Goal: Task Accomplishment & Management: Complete application form

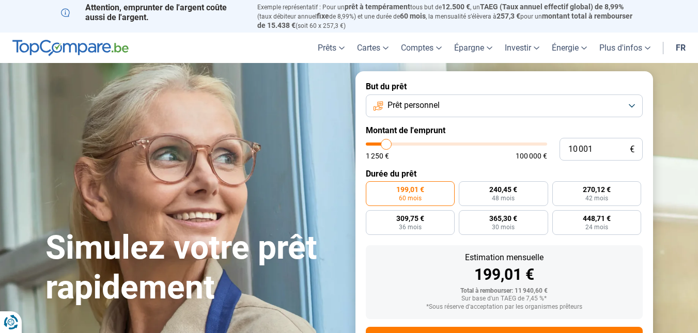
type input "13 000"
type input "13000"
type input "21 500"
type input "21500"
type input "24 750"
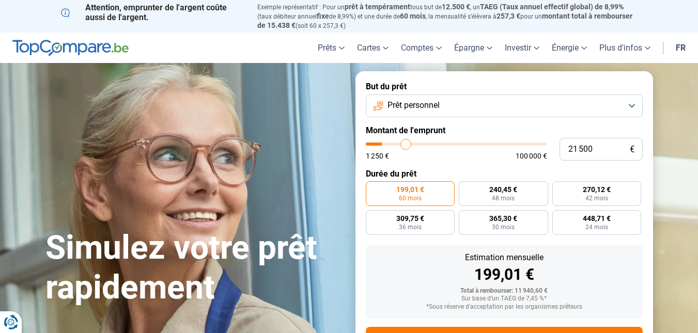
type input "24750"
type input "30 750"
type input "30750"
type input "36 500"
type input "36500"
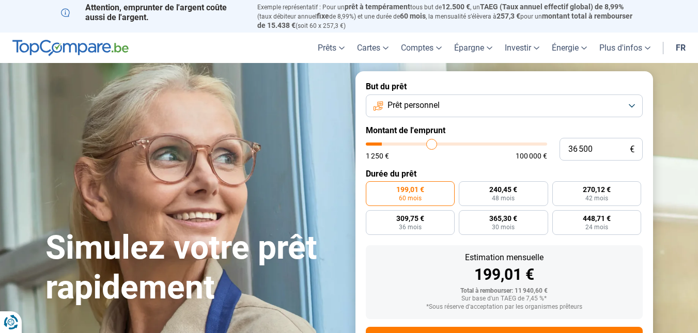
type input "38 500"
type input "38500"
type input "42 500"
type input "42500"
type input "45 500"
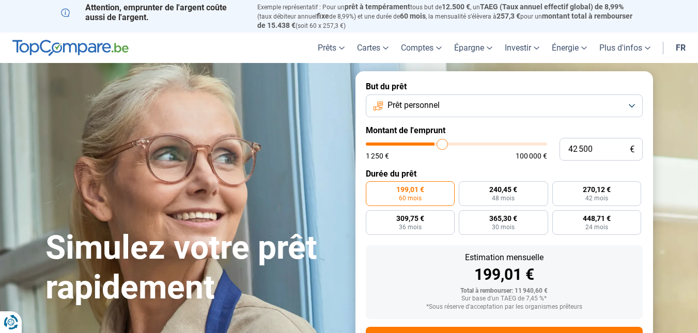
type input "45500"
type input "46 750"
type input "46750"
type input "48 000"
type input "48000"
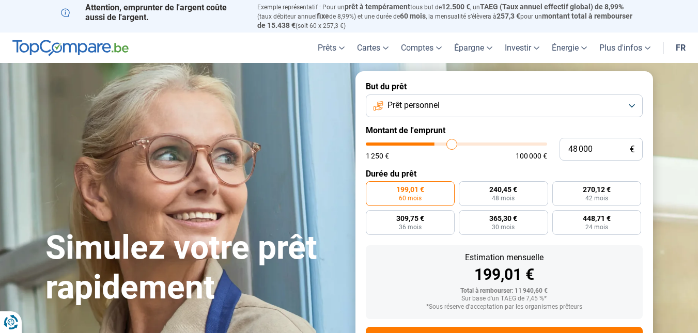
type input "48 750"
type input "48750"
type input "49 000"
type input "49000"
type input "49 500"
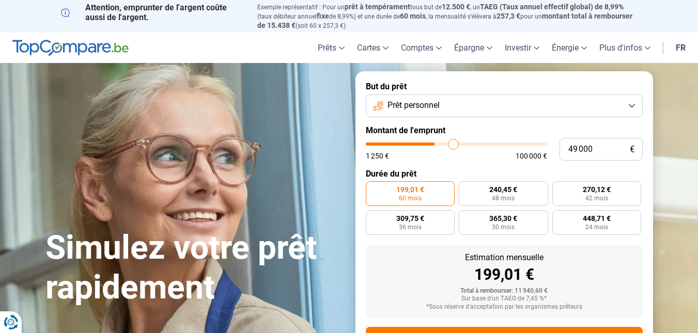
type input "49500"
type input "49 000"
type input "49000"
type input "48 750"
type input "48750"
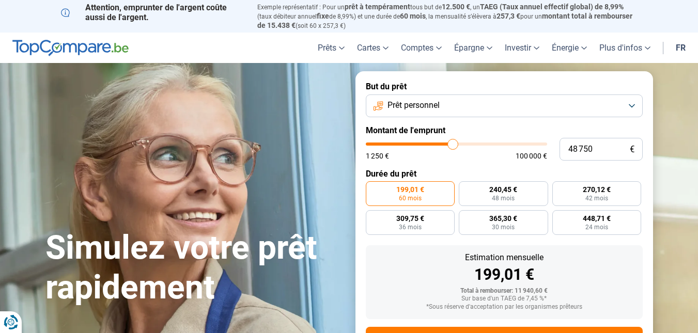
type input "47 000"
type input "47000"
type input "45 500"
type input "45500"
type input "45 250"
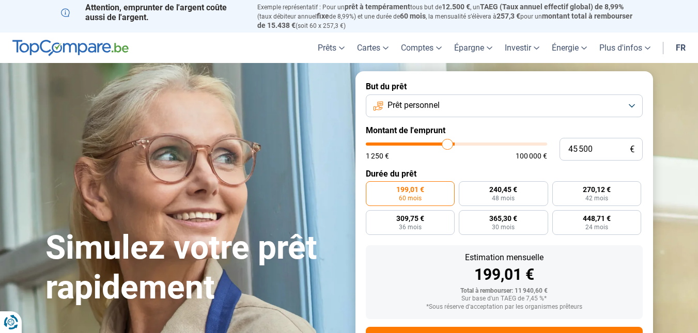
type input "45250"
type input "44 250"
type input "44250"
type input "44 000"
type input "44000"
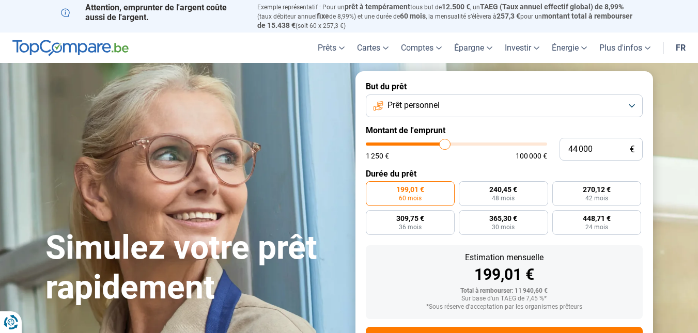
type input "43 750"
type input "43750"
type input "44 000"
type input "44000"
type input "44 250"
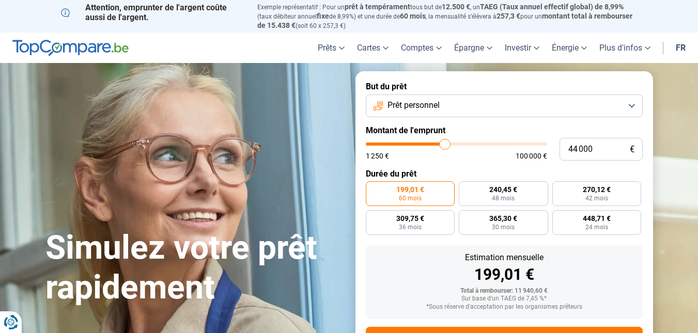
type input "44250"
type input "44 500"
type input "44500"
type input "45 000"
type input "45000"
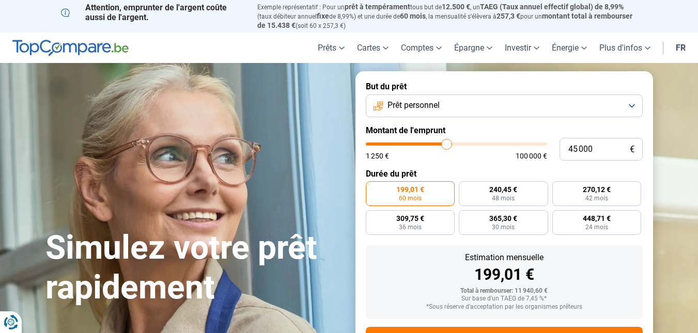
type input "45 250"
type input "45250"
type input "45 500"
type input "45500"
type input "45 750"
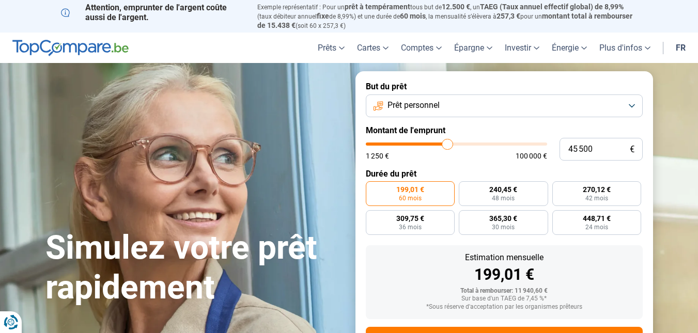
type input "45750"
type input "46 000"
type input "46000"
type input "46 500"
type input "46500"
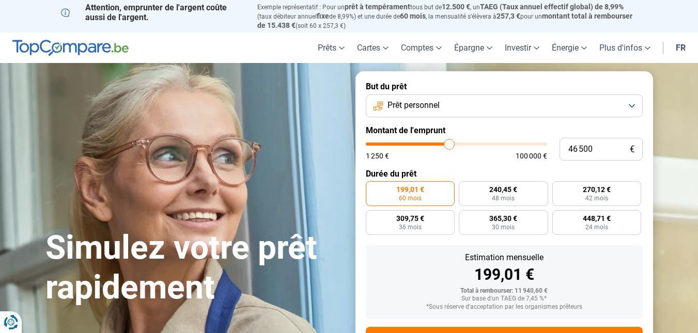
type input "46 750"
type input "46750"
type input "47 000"
type input "47000"
type input "47 250"
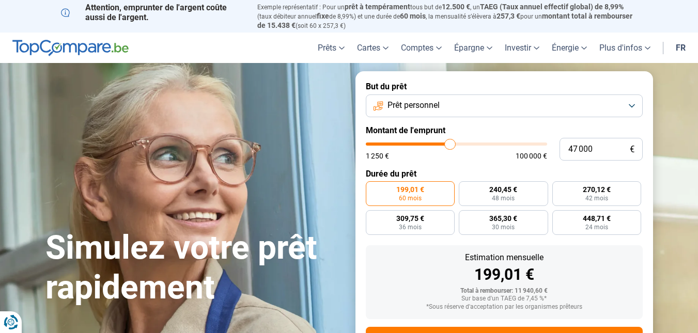
type input "47250"
type input "47 500"
type input "47500"
type input "48 000"
type input "48000"
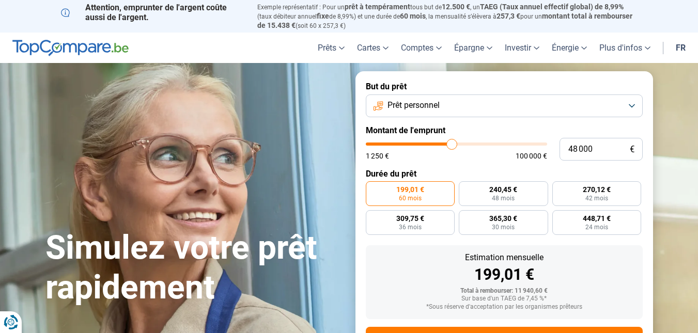
type input "48 250"
type input "48250"
type input "48 500"
type input "48500"
type input "48 750"
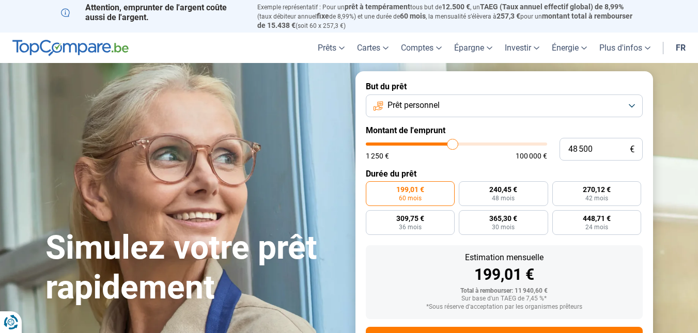
type input "48750"
type input "49 000"
type input "49000"
type input "49 500"
type input "49500"
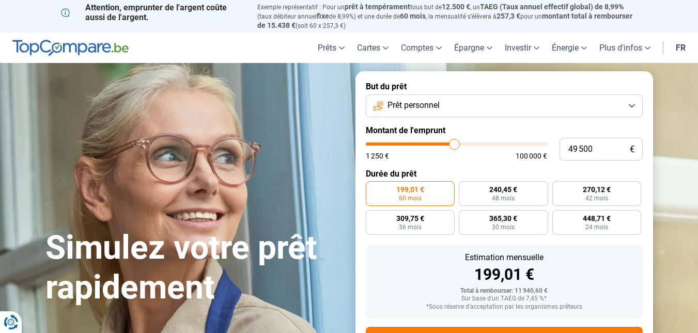
type input "49 750"
type input "49750"
type input "50 000"
drag, startPoint x: 387, startPoint y: 143, endPoint x: 455, endPoint y: 139, distance: 68.3
type input "50000"
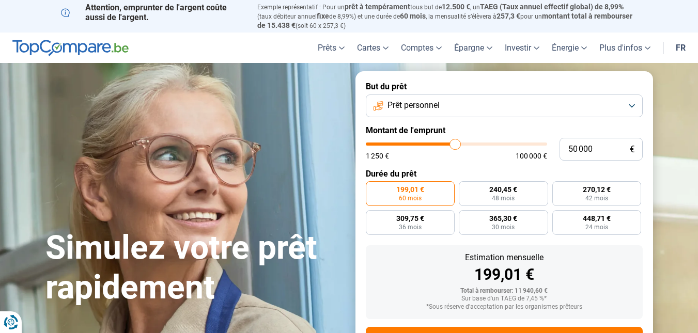
click at [455, 143] on input "range" at bounding box center [456, 144] width 181 height 3
radio input "false"
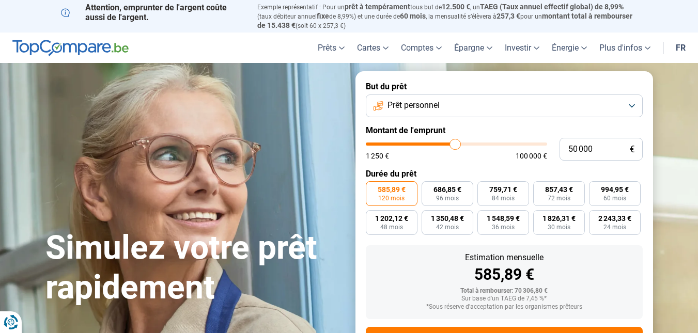
scroll to position [46, 0]
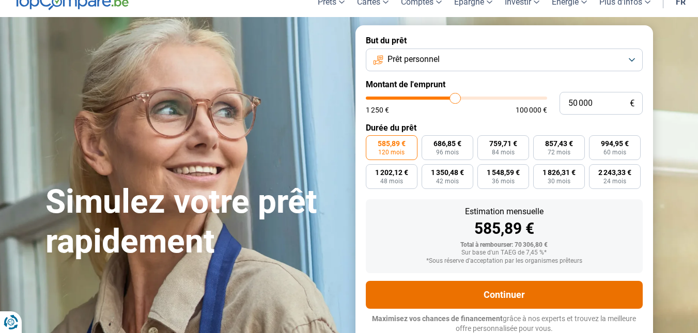
click at [501, 292] on button "Continuer" at bounding box center [504, 295] width 277 height 28
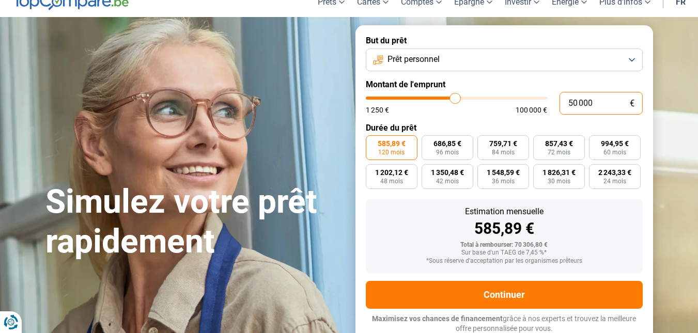
click at [573, 105] on input "50 000" at bounding box center [600, 103] width 83 height 23
type input "0"
type input "1250"
type input "4"
type input "1250"
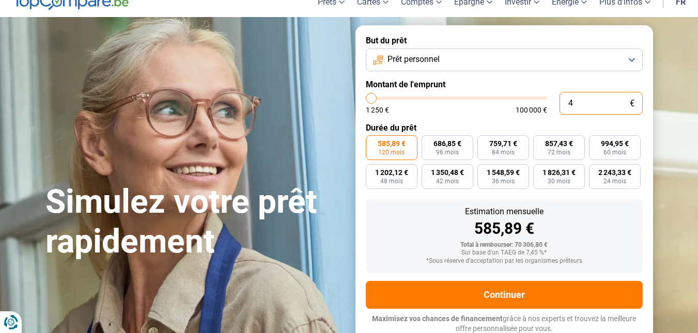
type input "1 250"
type input "1250"
radio input "true"
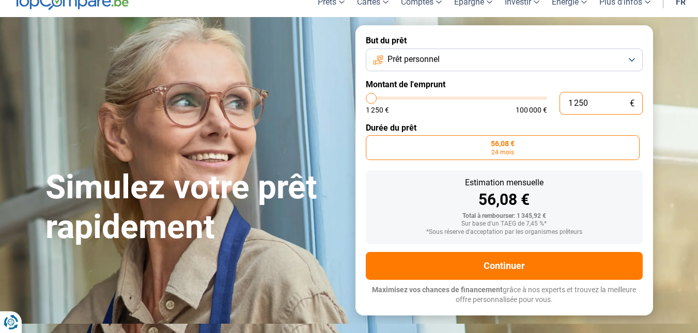
scroll to position [17, 0]
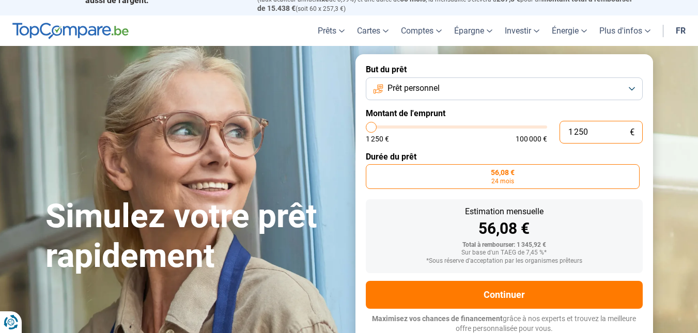
type input "12 500"
type input "12500"
type input "125 000"
type input "100000"
type input "12 500"
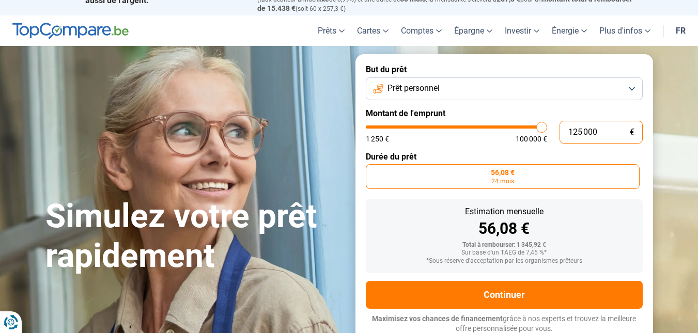
type input "12500"
type input "1 250"
type input "1250"
type input "125"
type input "1250"
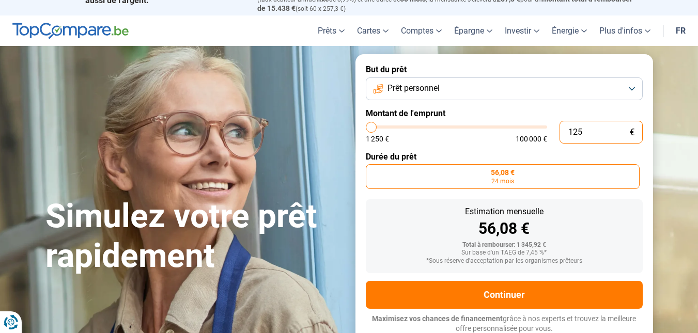
type input "12"
type input "1250"
type input "1"
type input "1250"
type input "0"
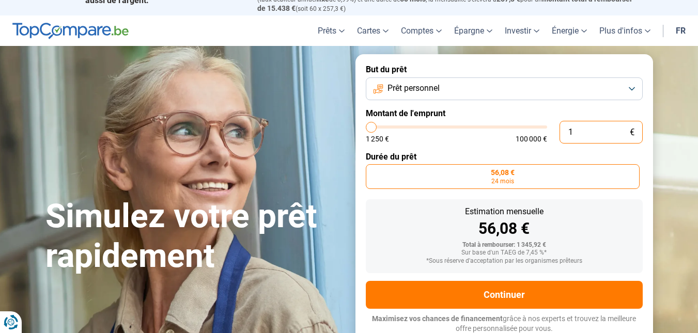
type input "1250"
type input "1 250"
type input "1250"
type input "5 000"
type input "5000"
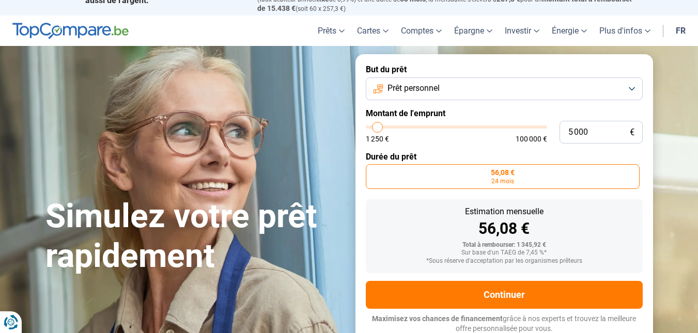
type input "8 000"
type input "8000"
type input "13 000"
type input "13000"
type input "16 000"
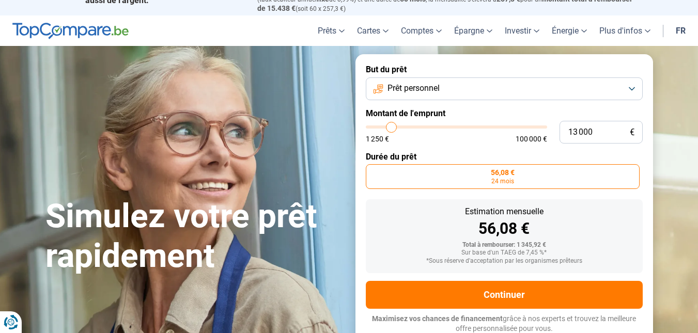
type input "16000"
type input "17 500"
type input "17500"
type input "20 000"
type input "20000"
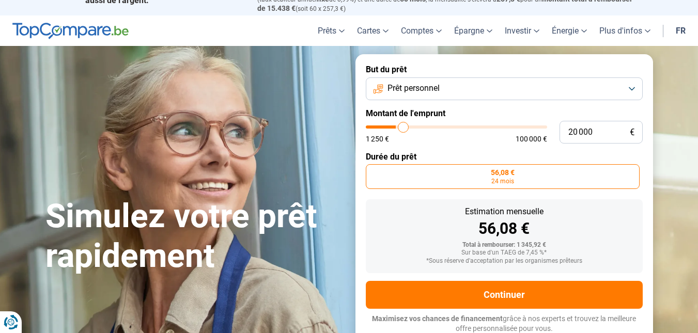
type input "22 000"
type input "22000"
type input "23 000"
type input "23000"
type input "24 750"
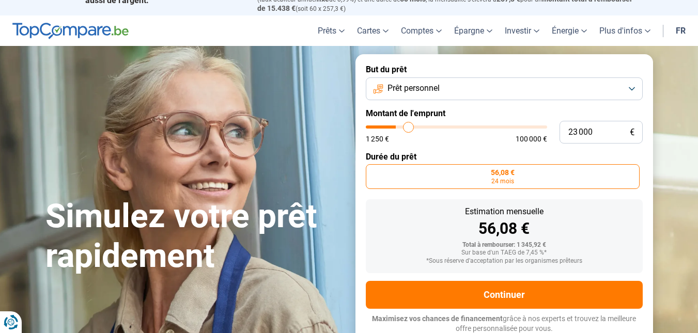
type input "24750"
type input "26 000"
type input "26000"
type input "26 500"
type input "26500"
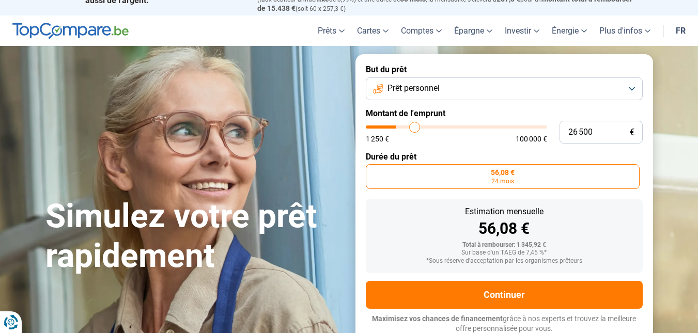
type input "27 250"
type input "27250"
type input "27 500"
type input "27500"
type input "27 750"
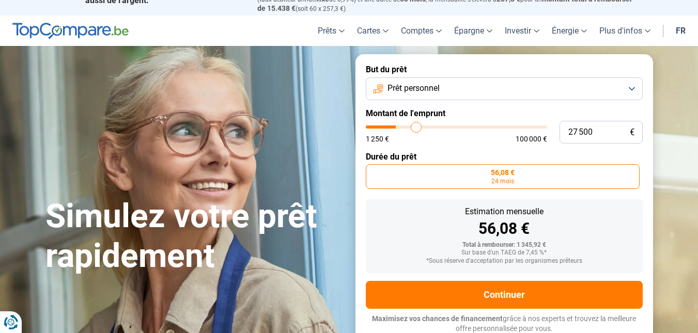
type input "27750"
type input "28 250"
type input "28250"
type input "29 250"
type input "29250"
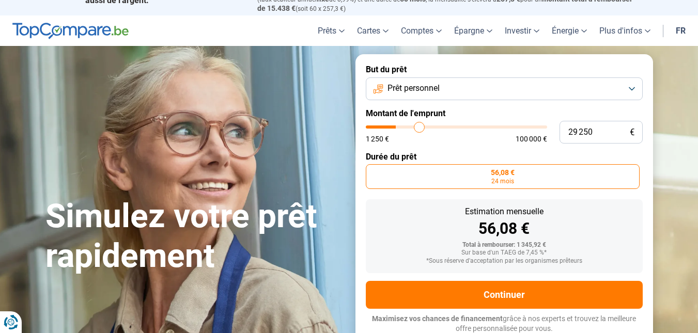
type input "29 500"
type input "29500"
type input "29 750"
type input "29750"
type input "30 500"
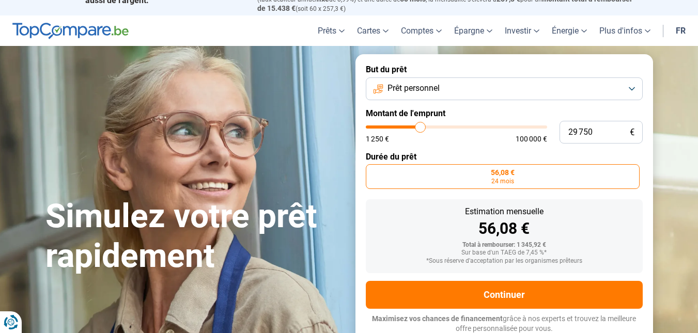
type input "30500"
type input "30 750"
type input "30750"
type input "31 000"
type input "31000"
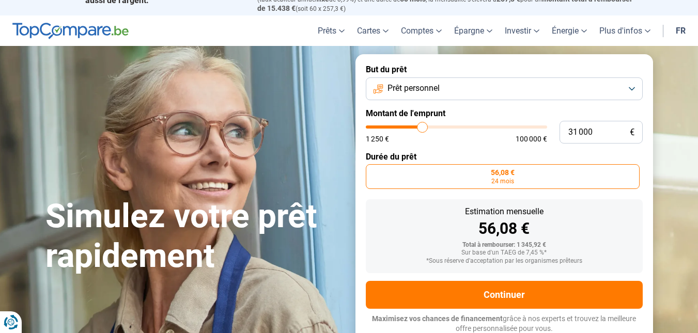
type input "31 250"
type input "31250"
type input "31 750"
type input "31750"
type input "32 000"
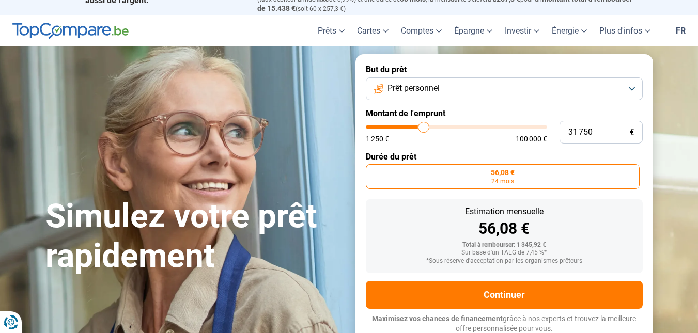
type input "32000"
type input "32 250"
type input "32250"
type input "32 500"
type input "32500"
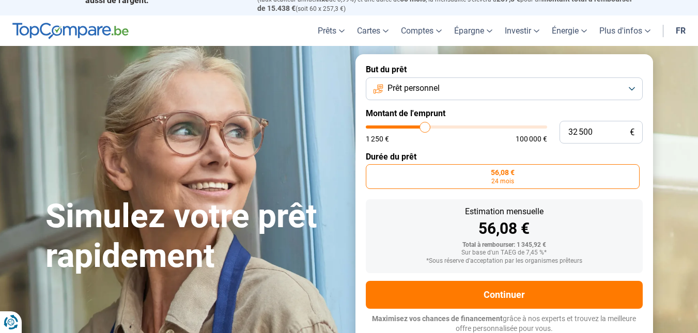
type input "32 750"
type input "32750"
type input "33 250"
type input "33250"
type input "33 500"
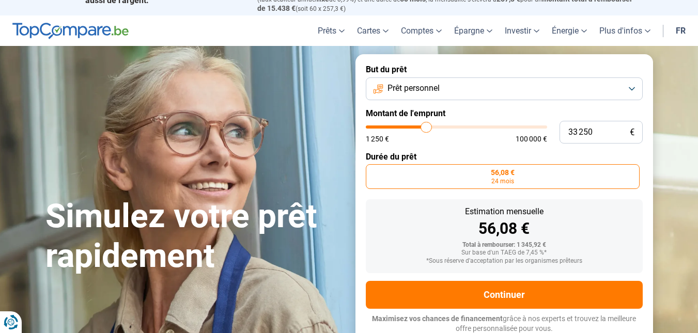
type input "33500"
type input "33 750"
type input "33750"
type input "34 250"
type input "34250"
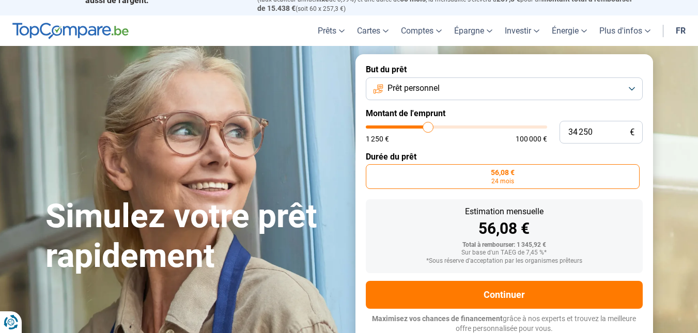
type input "35 000"
type input "35000"
type input "36 500"
type input "36500"
type input "37 250"
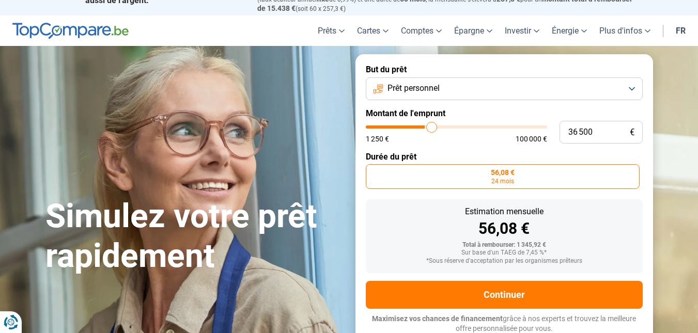
type input "37250"
type input "37 750"
type input "37750"
type input "38 250"
type input "38250"
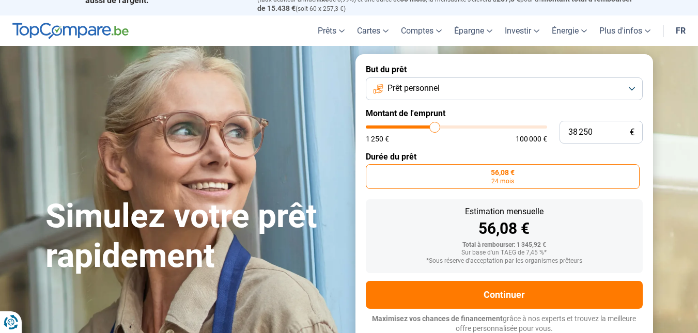
type input "38 500"
type input "38500"
type input "38 750"
type input "38750"
type input "39 250"
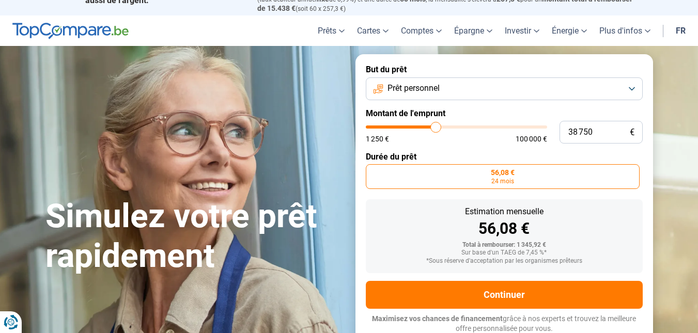
type input "39250"
type input "39 500"
type input "39500"
type input "39 750"
type input "39750"
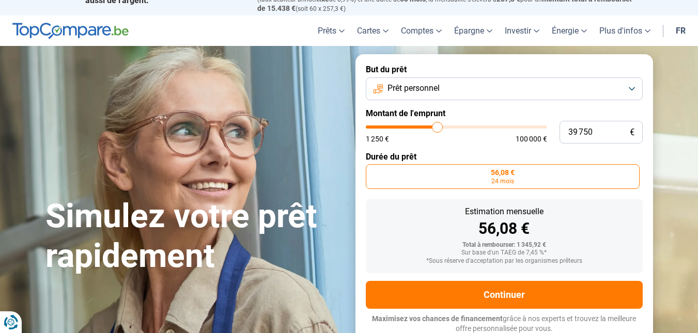
type input "40 000"
type input "40000"
type input "40 250"
type input "40250"
type input "40 750"
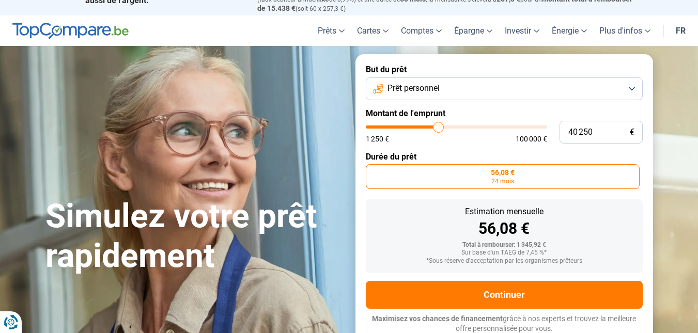
type input "40750"
type input "41 000"
type input "41000"
drag, startPoint x: 374, startPoint y: 126, endPoint x: 438, endPoint y: 122, distance: 64.1
click at [438, 126] on input "range" at bounding box center [456, 127] width 181 height 3
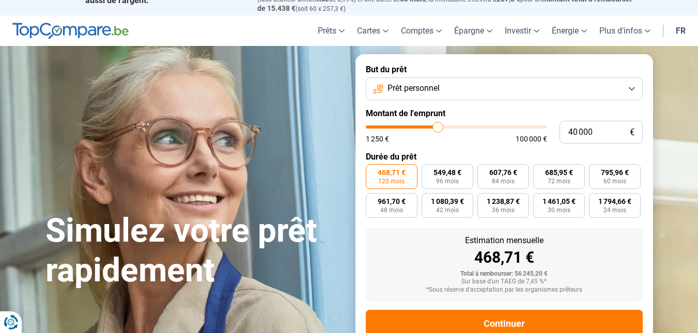
scroll to position [46, 0]
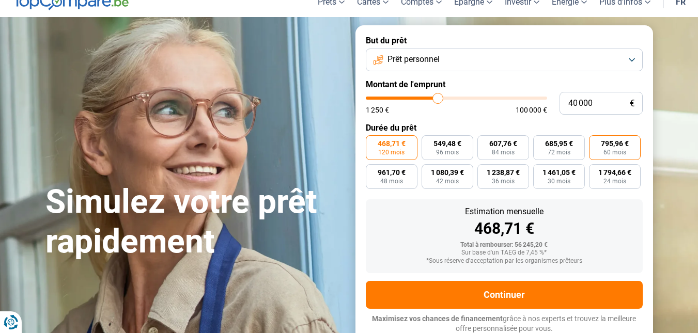
click at [608, 147] on label "795,96 € 60 mois" at bounding box center [615, 147] width 52 height 25
click at [596, 142] on input "795,96 € 60 mois" at bounding box center [592, 138] width 7 height 7
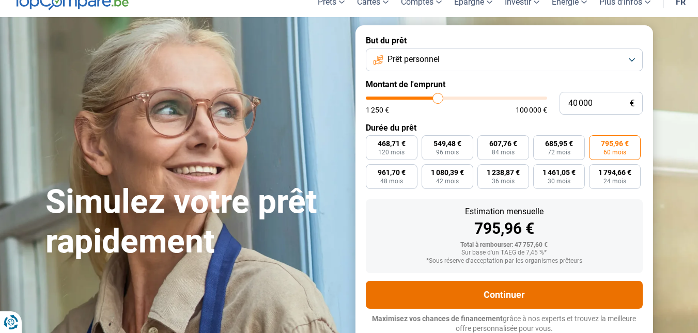
click at [517, 292] on button "Continuer" at bounding box center [504, 295] width 277 height 28
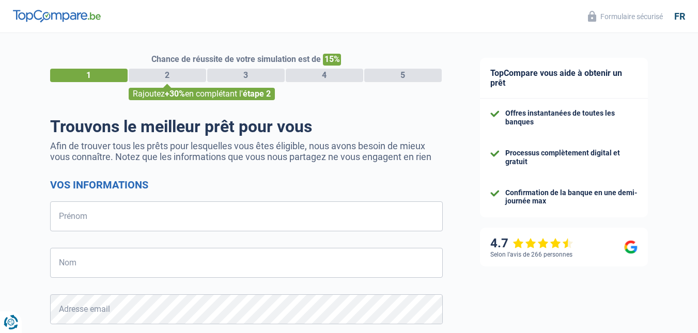
select select "32"
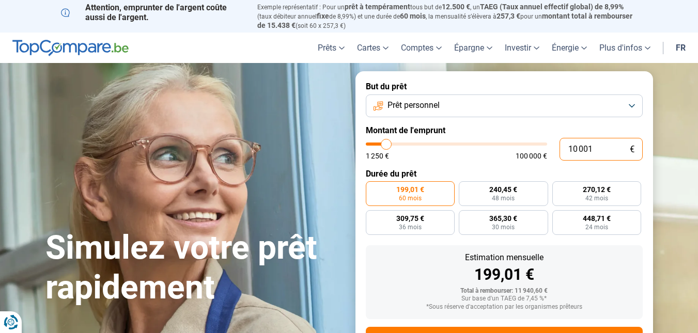
click at [594, 147] on input "10 001" at bounding box center [600, 149] width 83 height 23
type input "1 000"
type input "1250"
type input "1 250"
type input "1250"
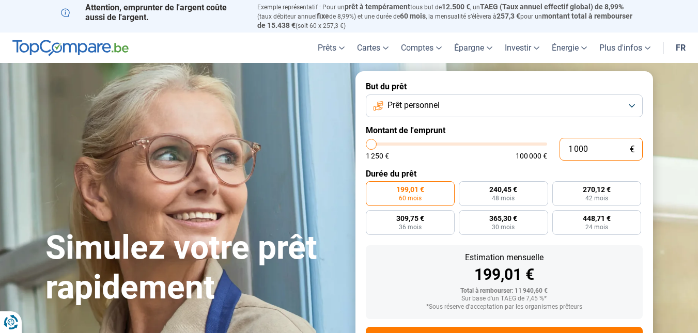
radio input "true"
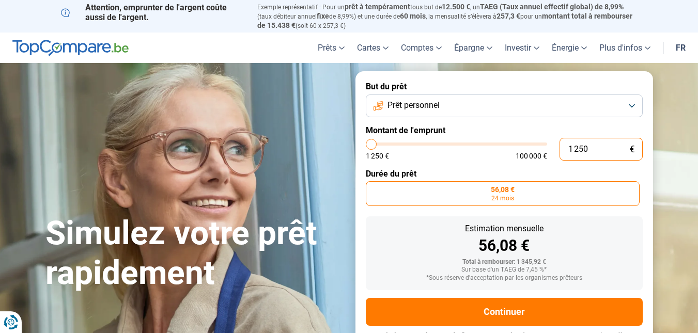
scroll to position [17, 0]
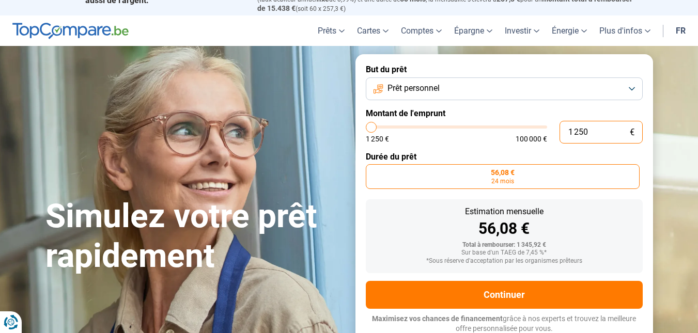
type input "1 250"
click at [610, 89] on button "Prêt personnel" at bounding box center [504, 88] width 277 height 23
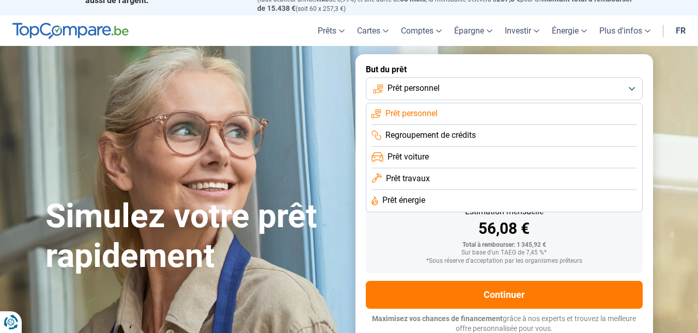
click at [672, 67] on section "Simulez votre prêt rapidement Simulez votre prêt rapidement But du prêt Prêt pe…" at bounding box center [349, 199] width 698 height 306
